Goal: Information Seeking & Learning: Learn about a topic

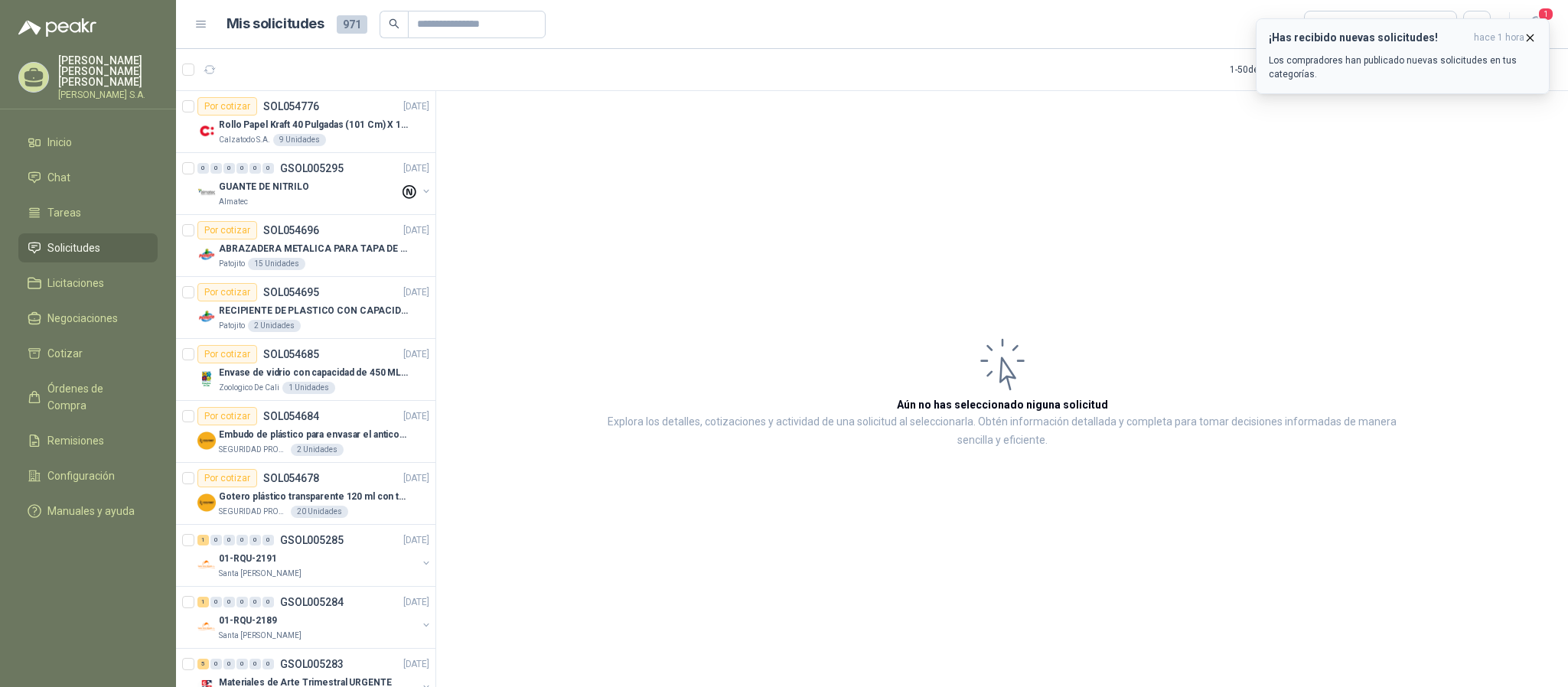
click at [1295, 60] on p "Los compradores han publicado nuevas solicitudes en tus categorías." at bounding box center [1403, 67] width 268 height 27
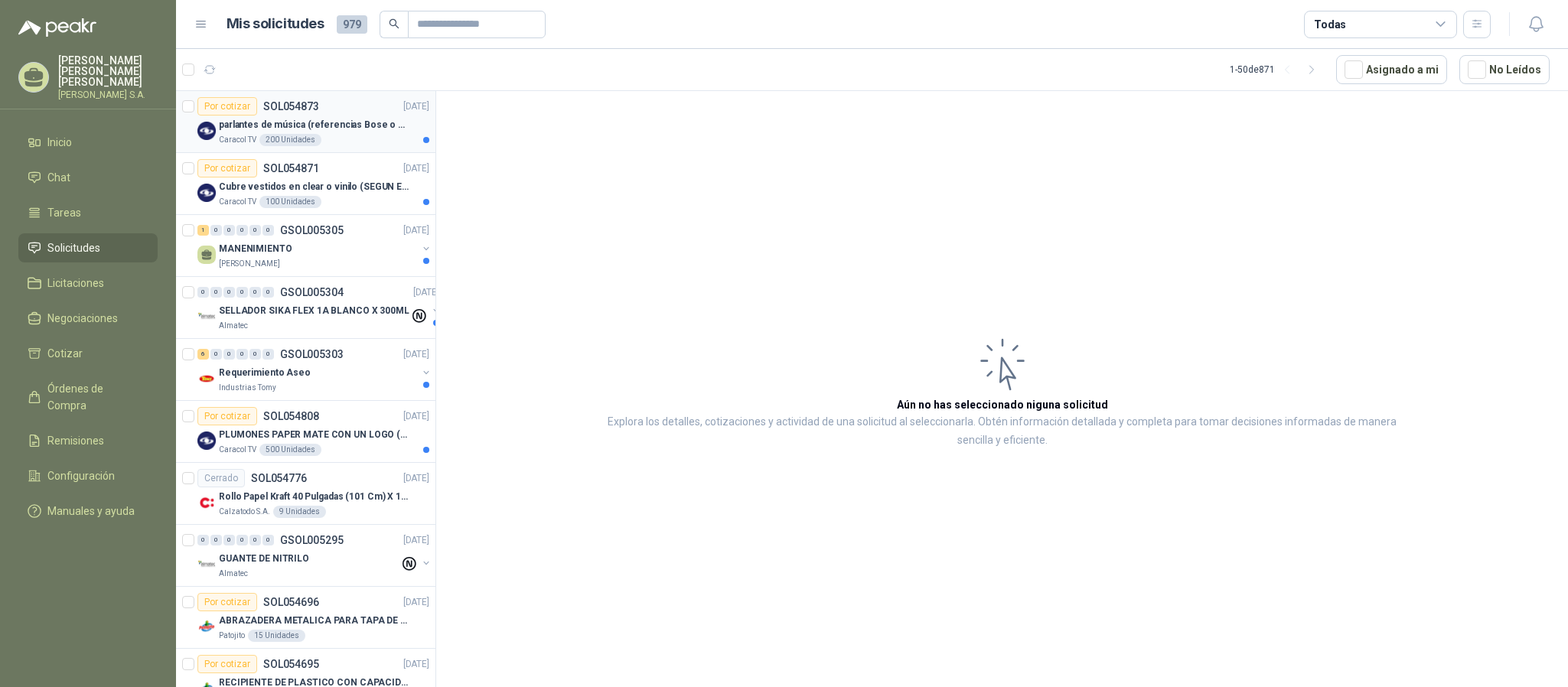
click at [381, 131] on p "parlantes de música (referencias Bose o Alexa) CON MARCACION 1 LOGO (Mas datos …" at bounding box center [314, 125] width 191 height 15
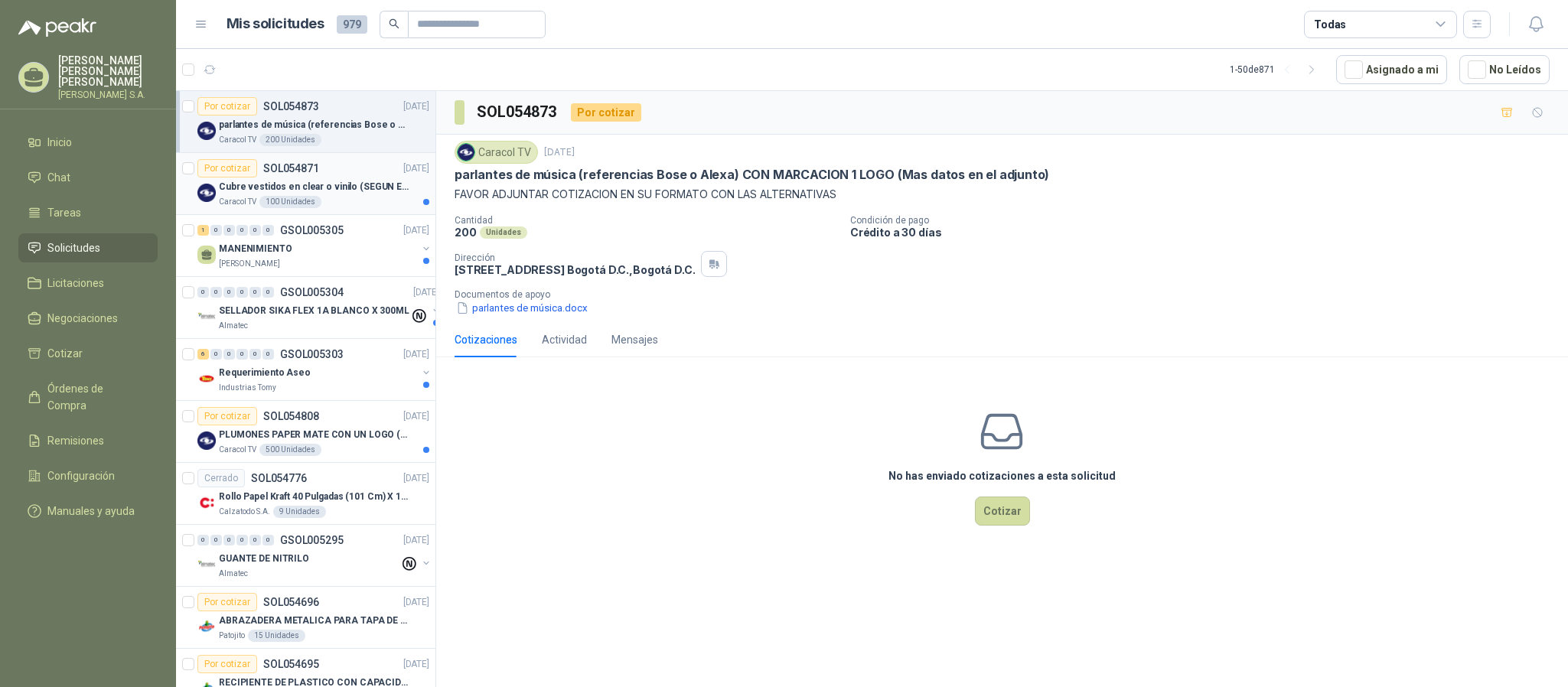
click at [363, 194] on p "Cubre vestidos en clear o vinilo (SEGUN ESPECIFICACIONES DEL ADJUNTO)" at bounding box center [314, 187] width 191 height 15
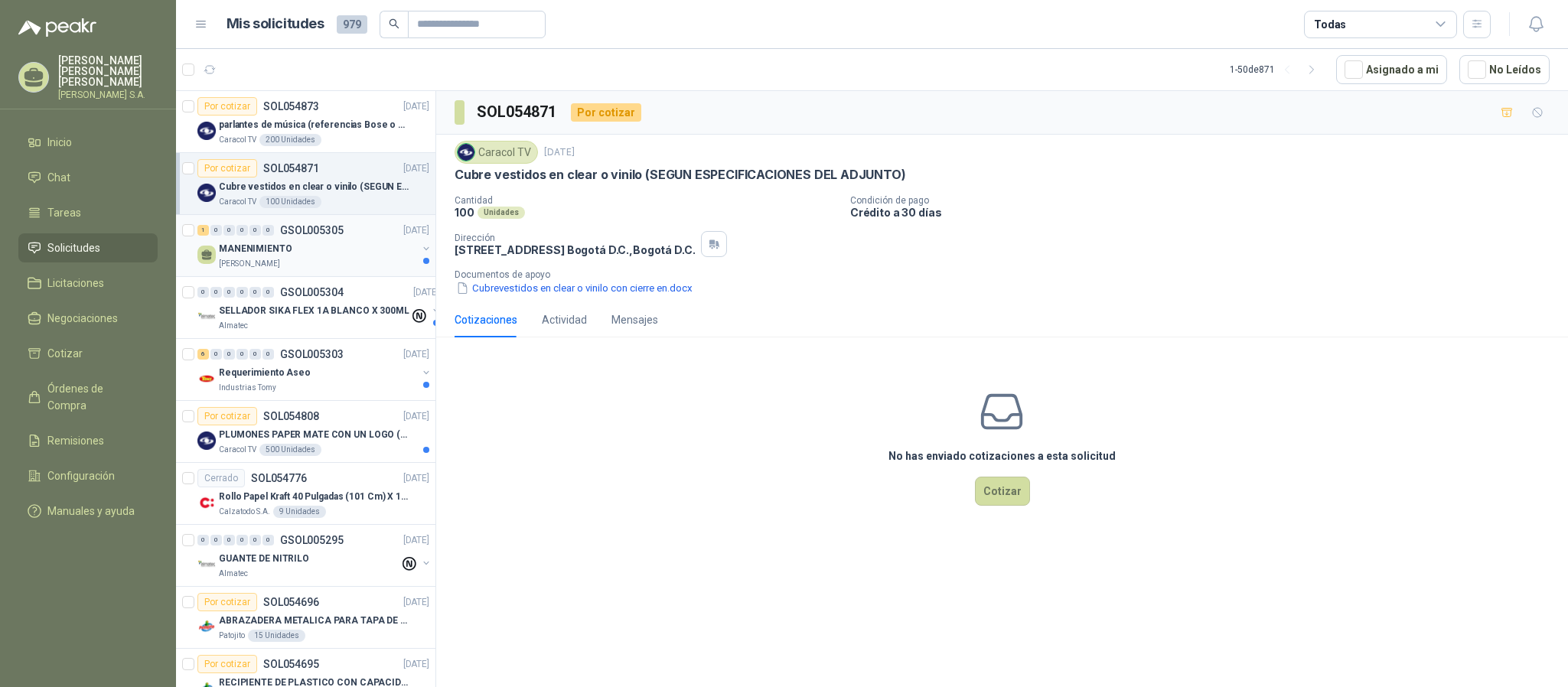
click at [358, 255] on div "MANENIMIENTO" at bounding box center [317, 249] width 198 height 19
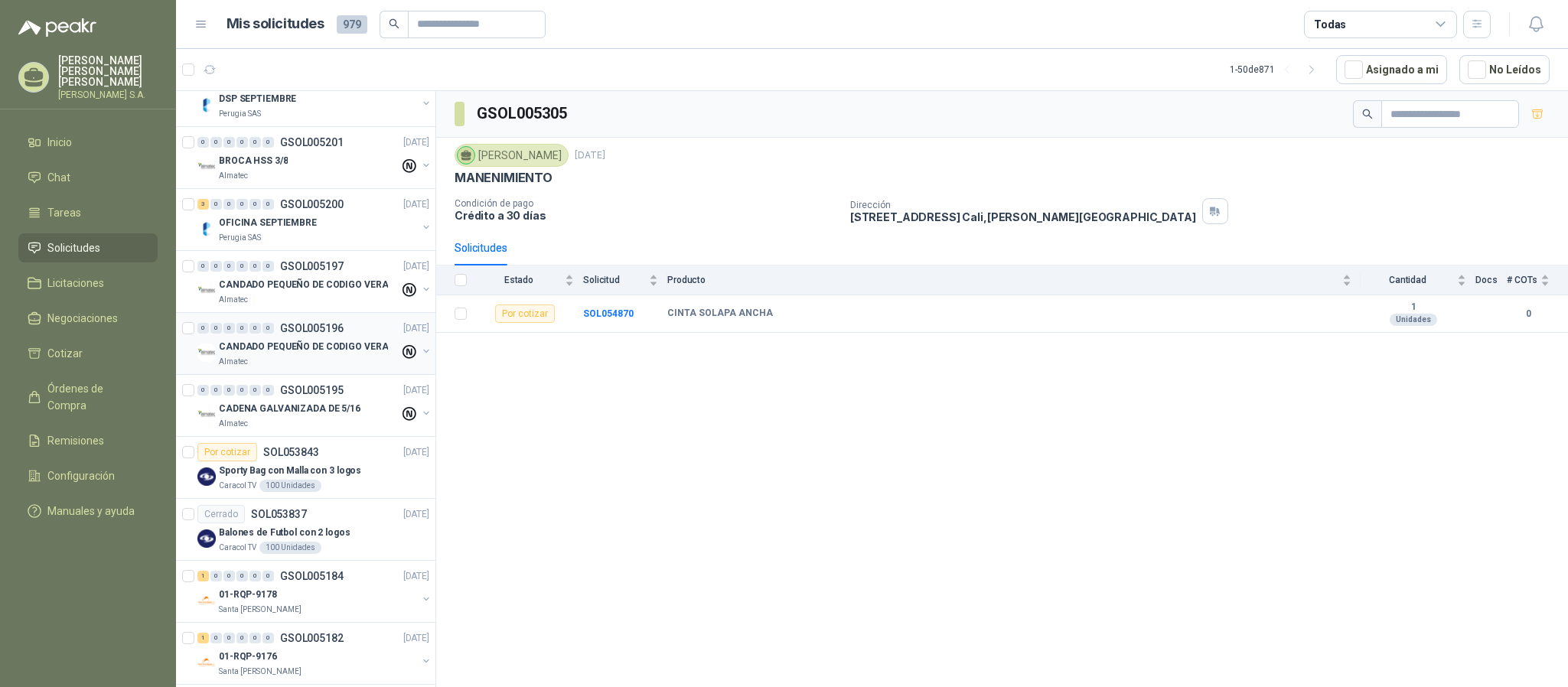
scroll to position [2547, 0]
